Goal: Information Seeking & Learning: Learn about a topic

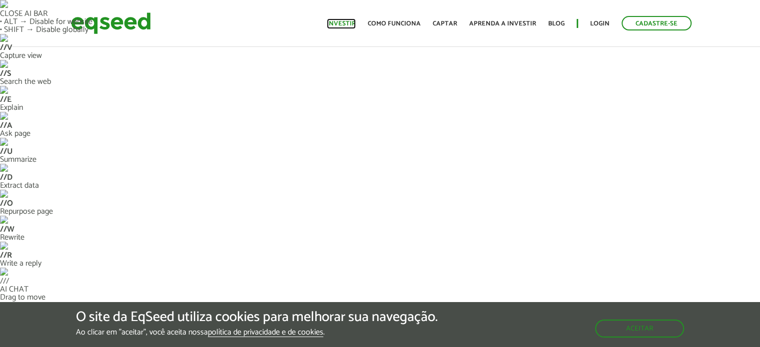
click at [346, 20] on link "Investir" at bounding box center [341, 23] width 29 height 6
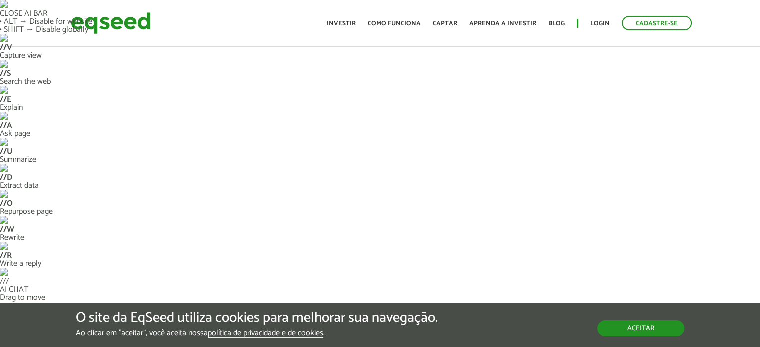
click at [632, 330] on button "Aceitar" at bounding box center [640, 328] width 87 height 16
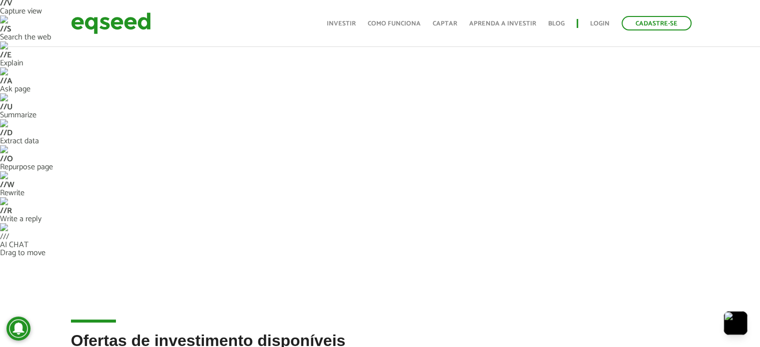
scroll to position [50, 0]
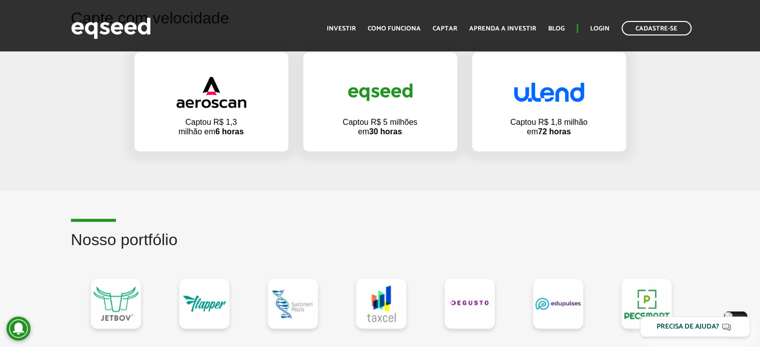
scroll to position [1000, 0]
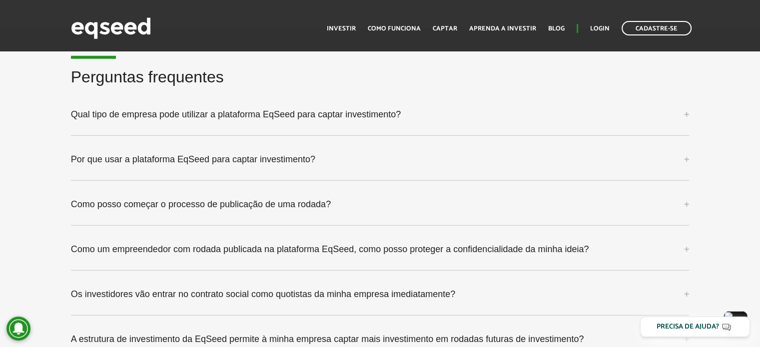
scroll to position [2849, 0]
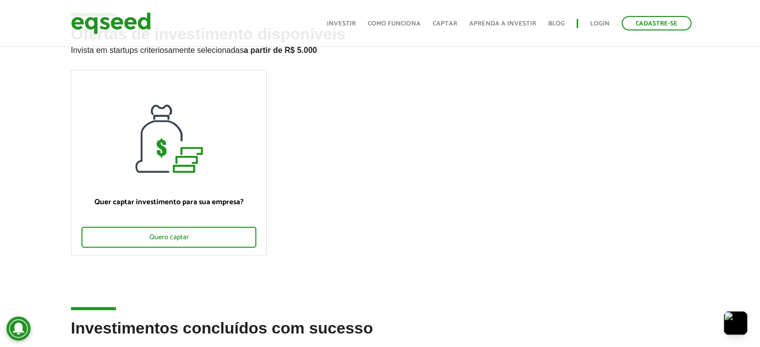
scroll to position [350, 0]
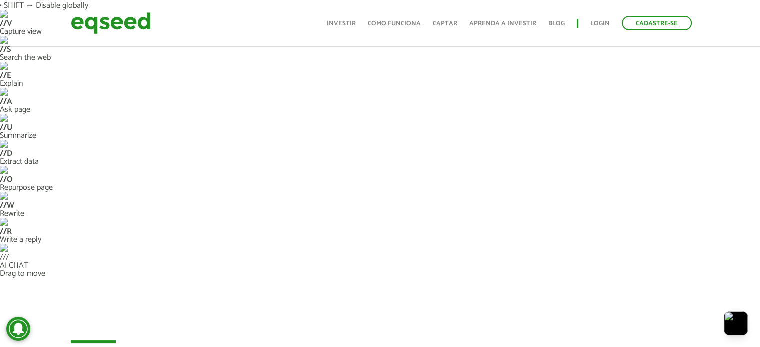
scroll to position [0, 0]
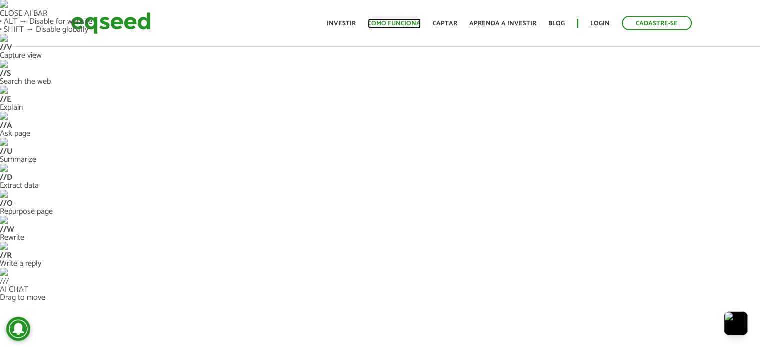
click at [412, 21] on link "Como funciona" at bounding box center [394, 23] width 53 height 6
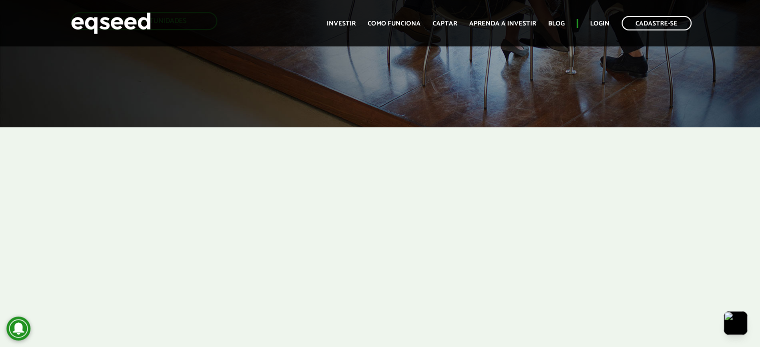
scroll to position [1970, 0]
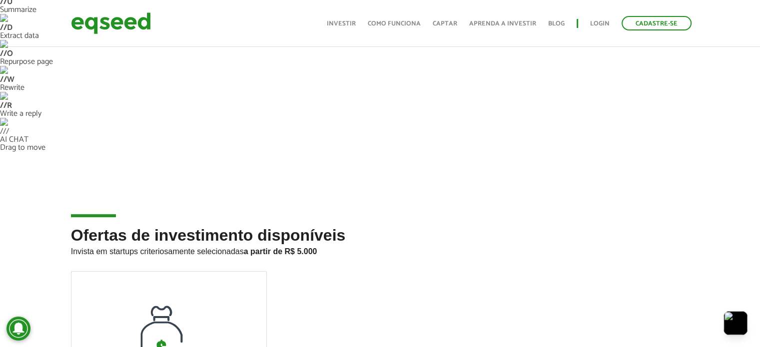
scroll to position [300, 0]
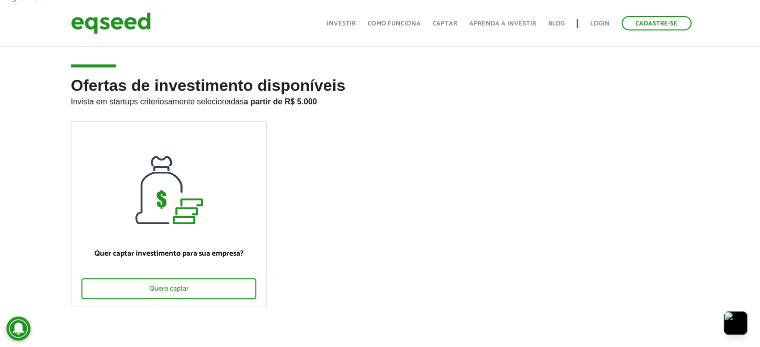
drag, startPoint x: 609, startPoint y: 161, endPoint x: 612, endPoint y: 172, distance: 11.1
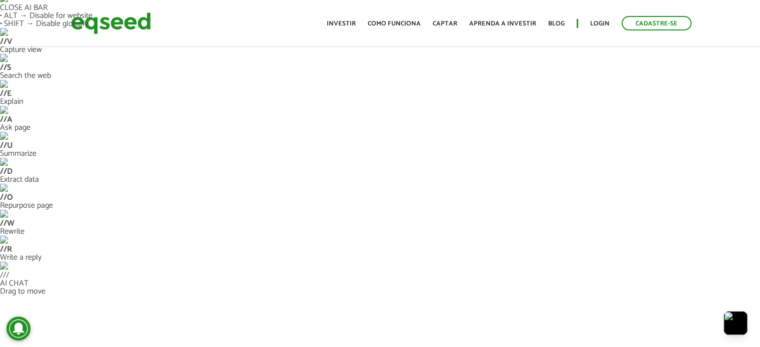
scroll to position [0, 0]
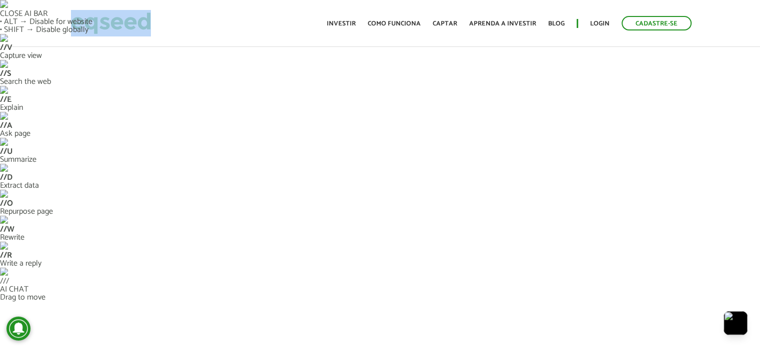
drag, startPoint x: 65, startPoint y: 19, endPoint x: 151, endPoint y: 25, distance: 85.7
click at [149, 25] on div "Cadastre-se Toggle navigation Toggle navigation Início Investir Como funciona C…" at bounding box center [380, 23] width 634 height 26
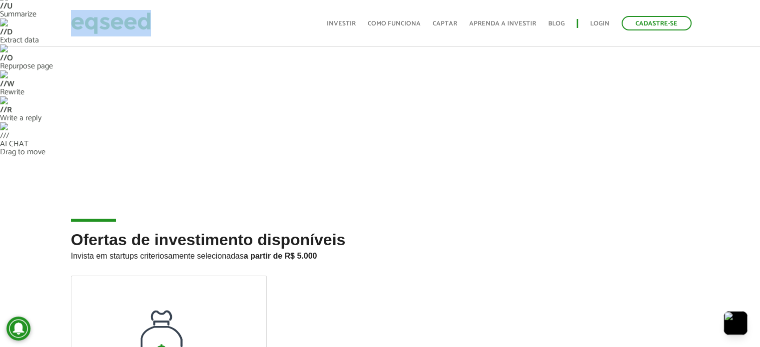
scroll to position [150, 0]
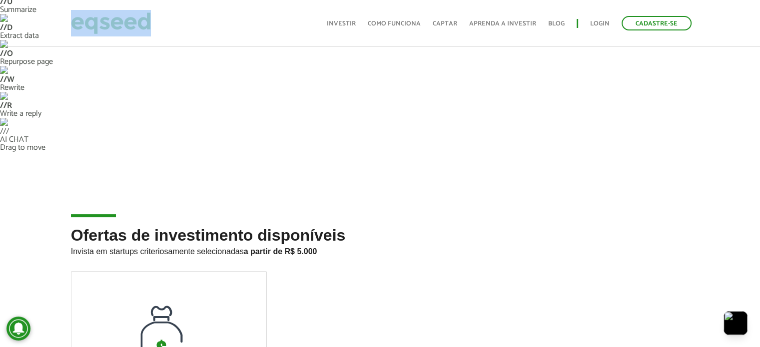
copy link
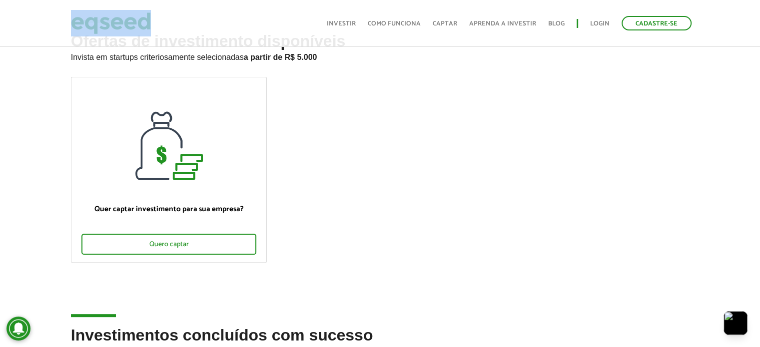
scroll to position [350, 0]
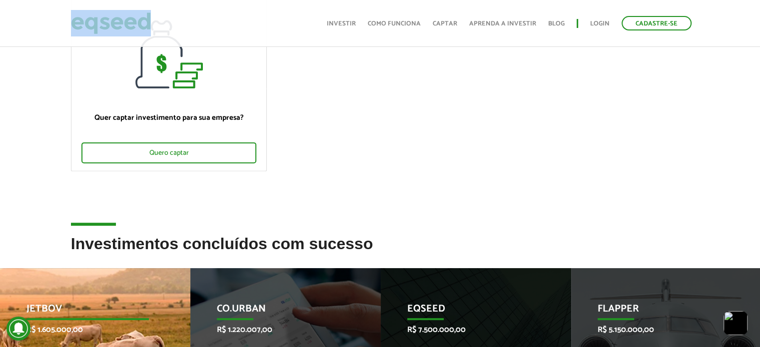
scroll to position [450, 0]
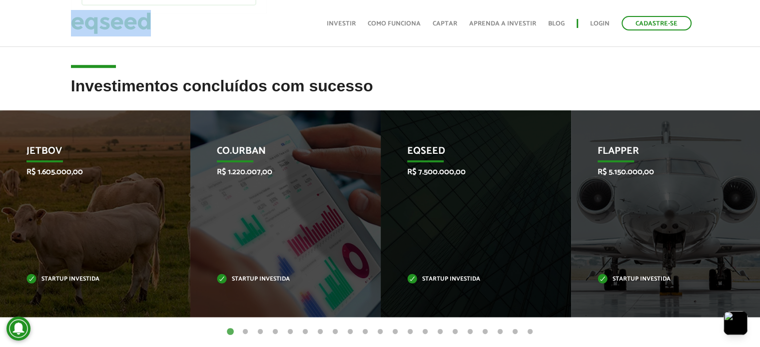
scroll to position [600, 0]
